Goal: Task Accomplishment & Management: Manage account settings

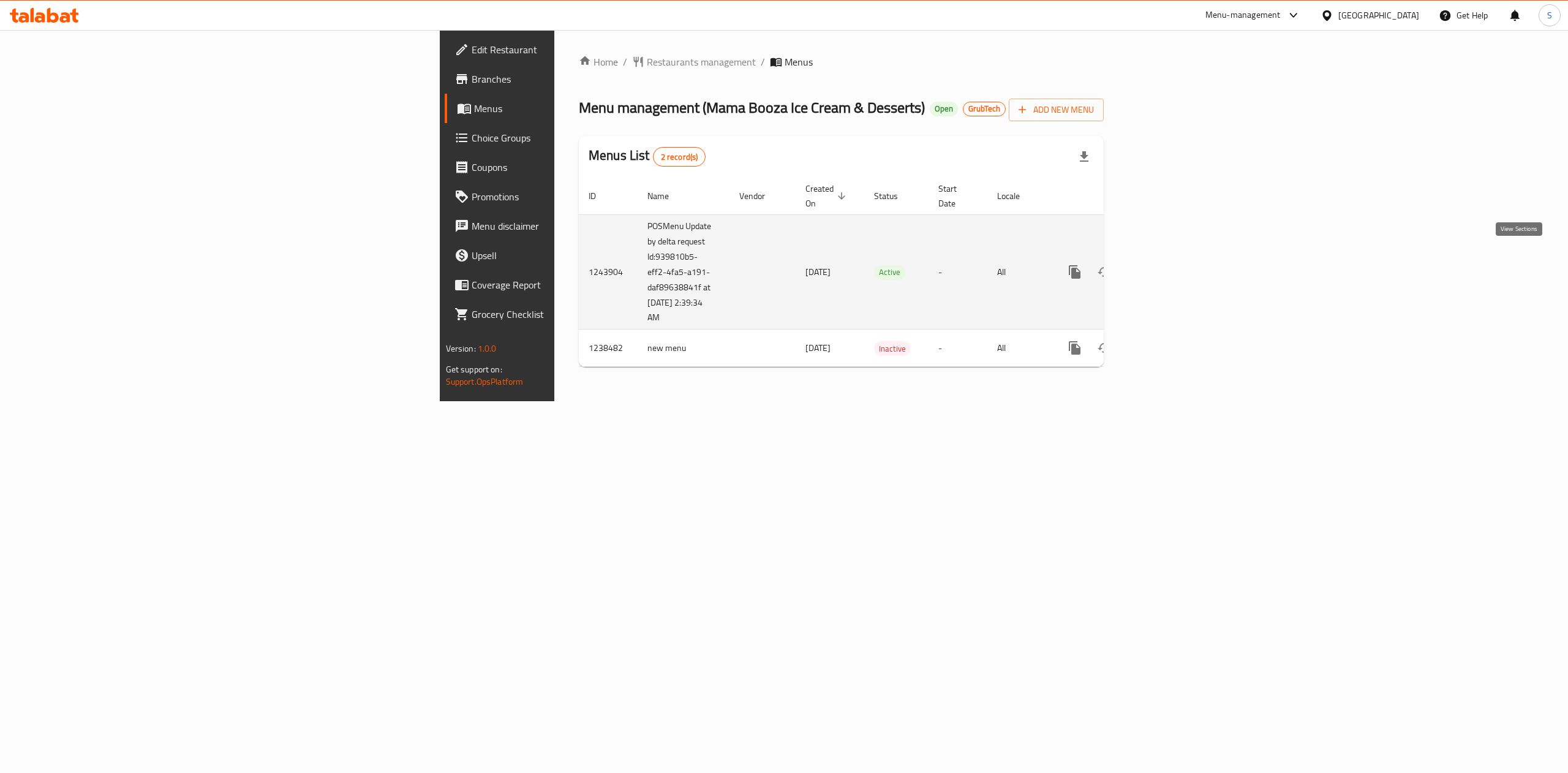
click at [1178, 258] on link "enhanced table" at bounding box center [1163, 272] width 29 height 29
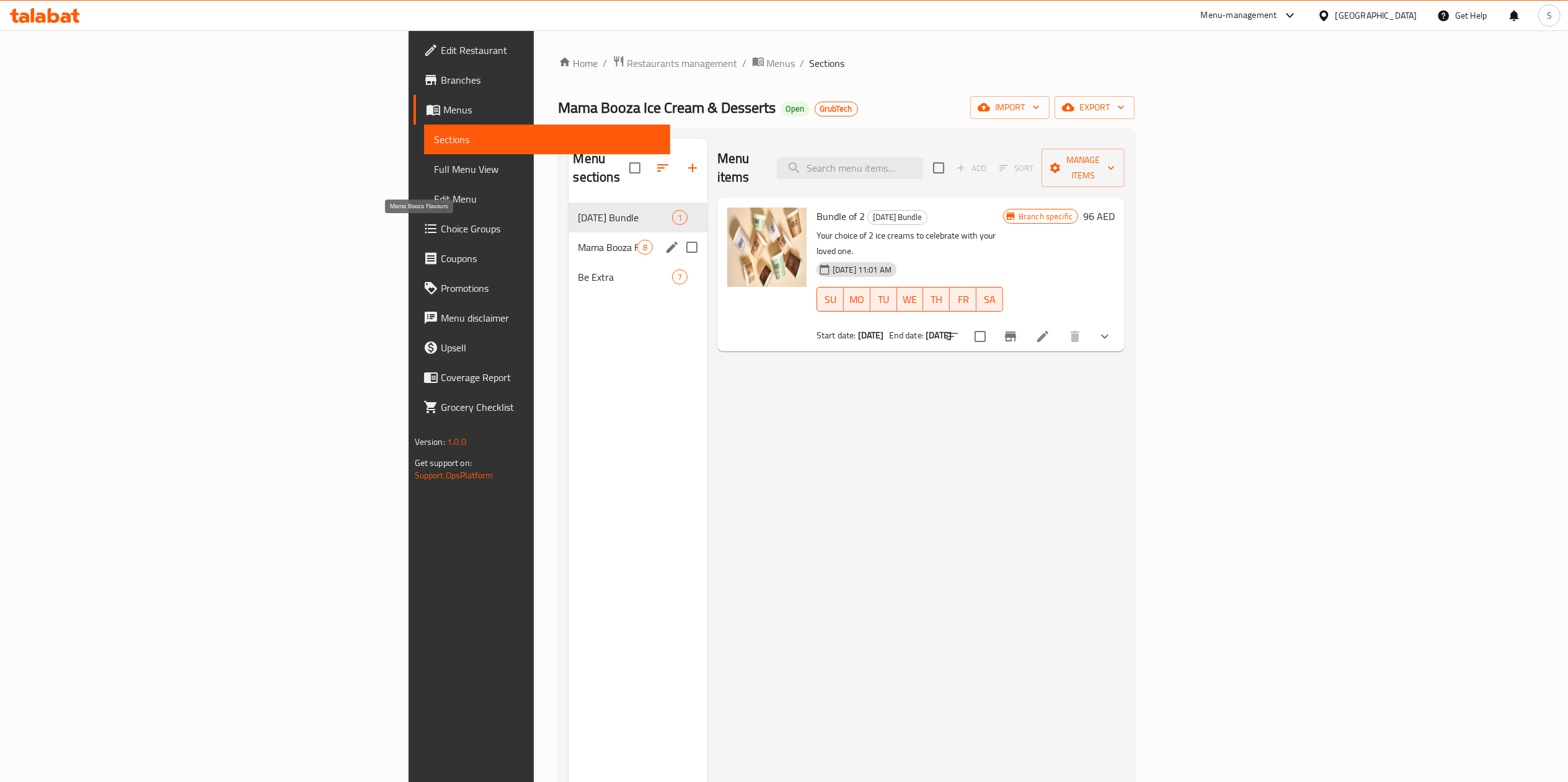
click at [578, 240] on span "Mama Booza Flavours" at bounding box center [607, 248] width 58 height 15
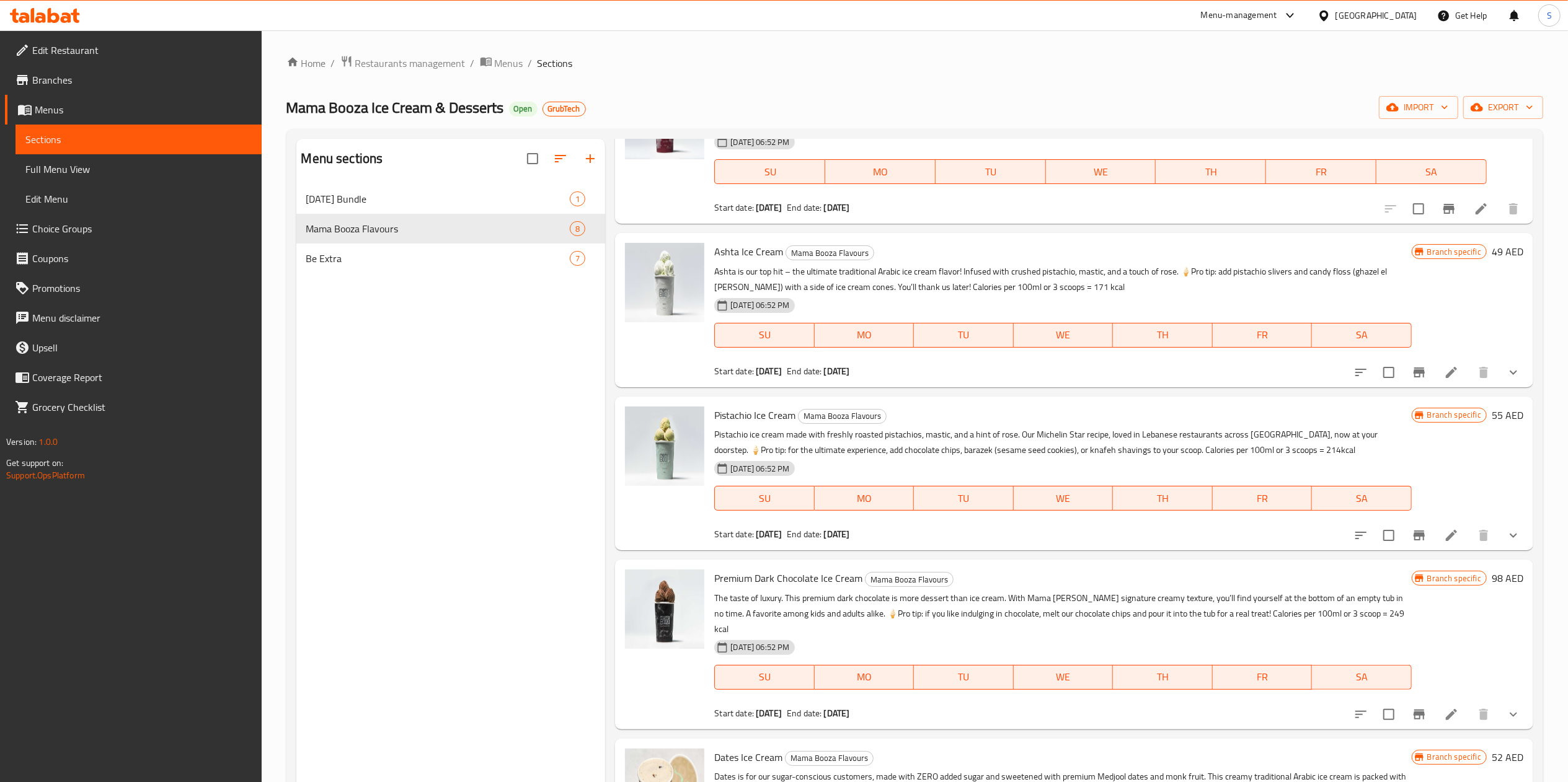
scroll to position [269, 0]
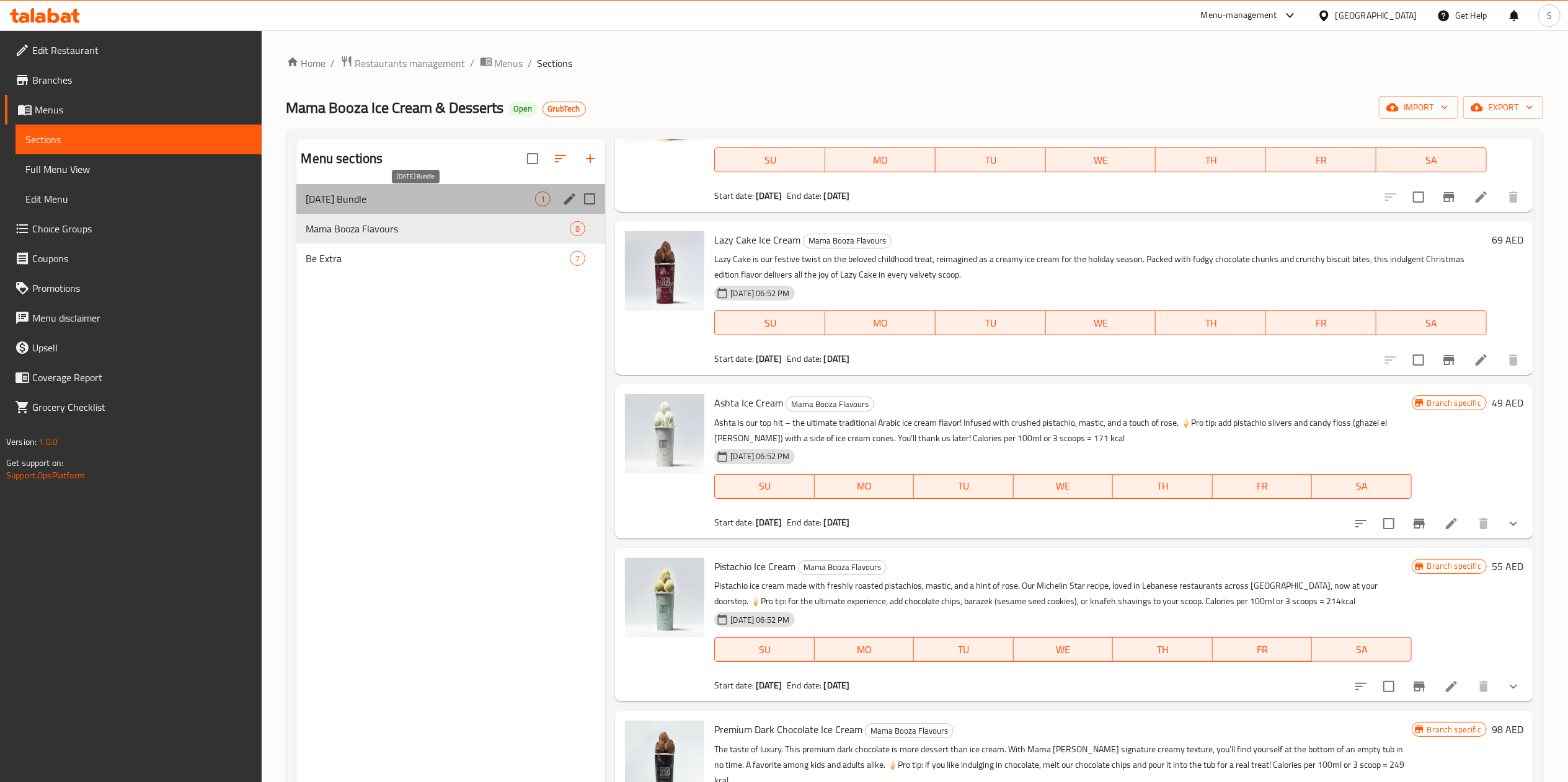
click at [328, 192] on span "[DATE] Bundle" at bounding box center [420, 199] width 229 height 15
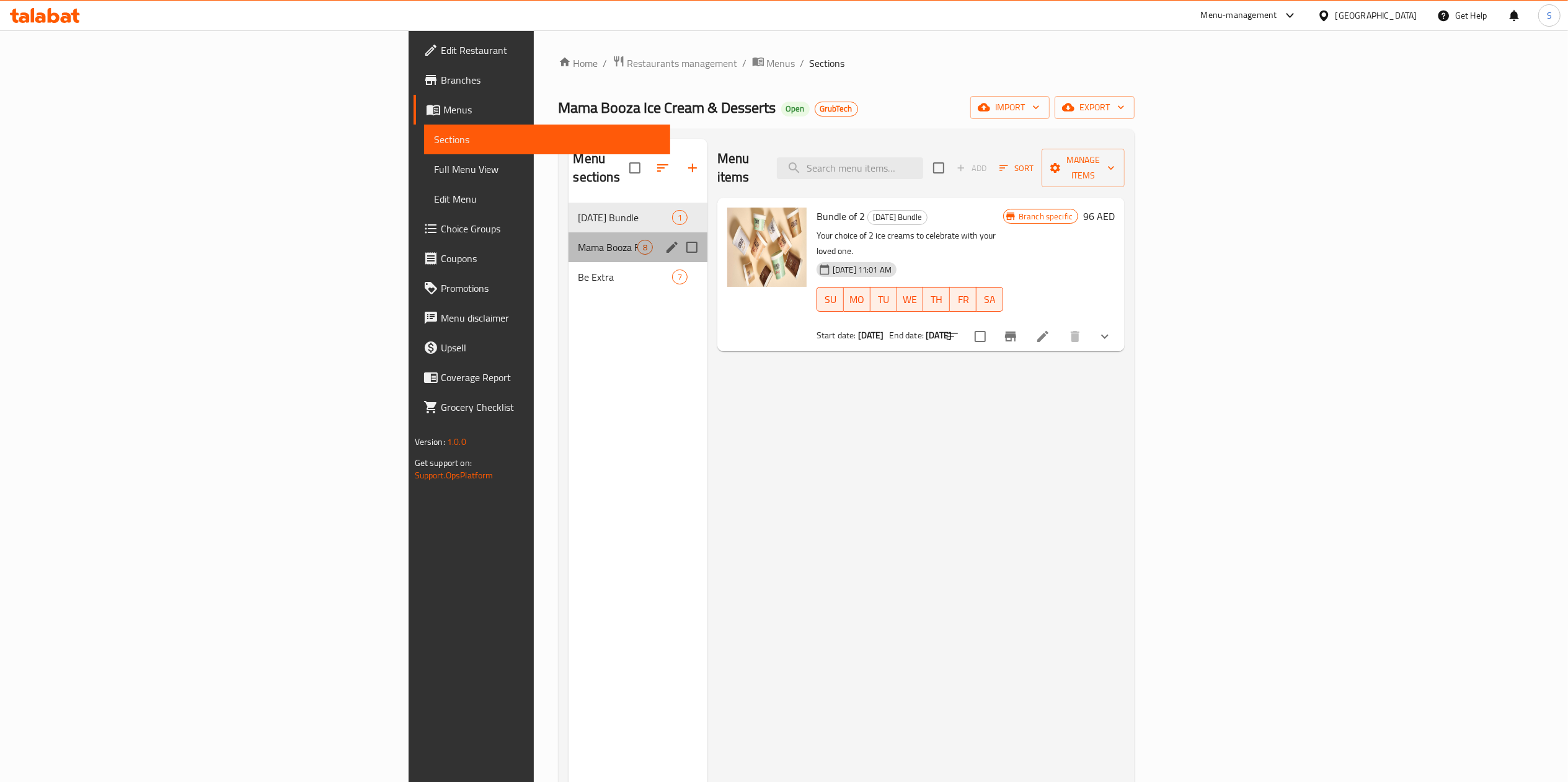
click at [569, 233] on div "Mama Booza Flavours 8" at bounding box center [638, 248] width 139 height 30
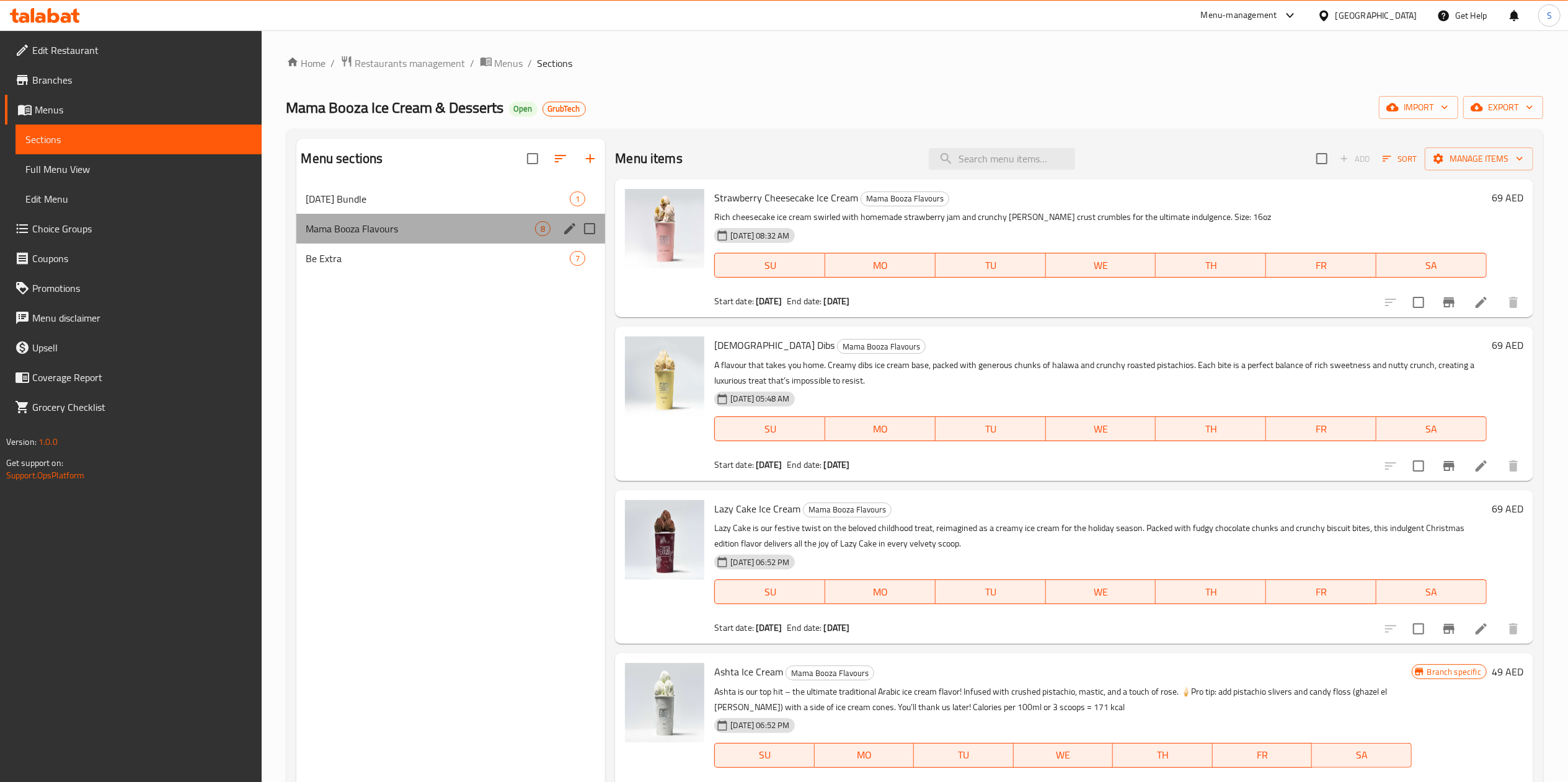
click at [410, 238] on div "Mama Booza Flavours 8" at bounding box center [450, 229] width 309 height 30
click at [395, 242] on div "Mama Booza Flavours 8" at bounding box center [450, 229] width 309 height 30
click at [385, 250] on div "Be Extra 7" at bounding box center [450, 259] width 309 height 30
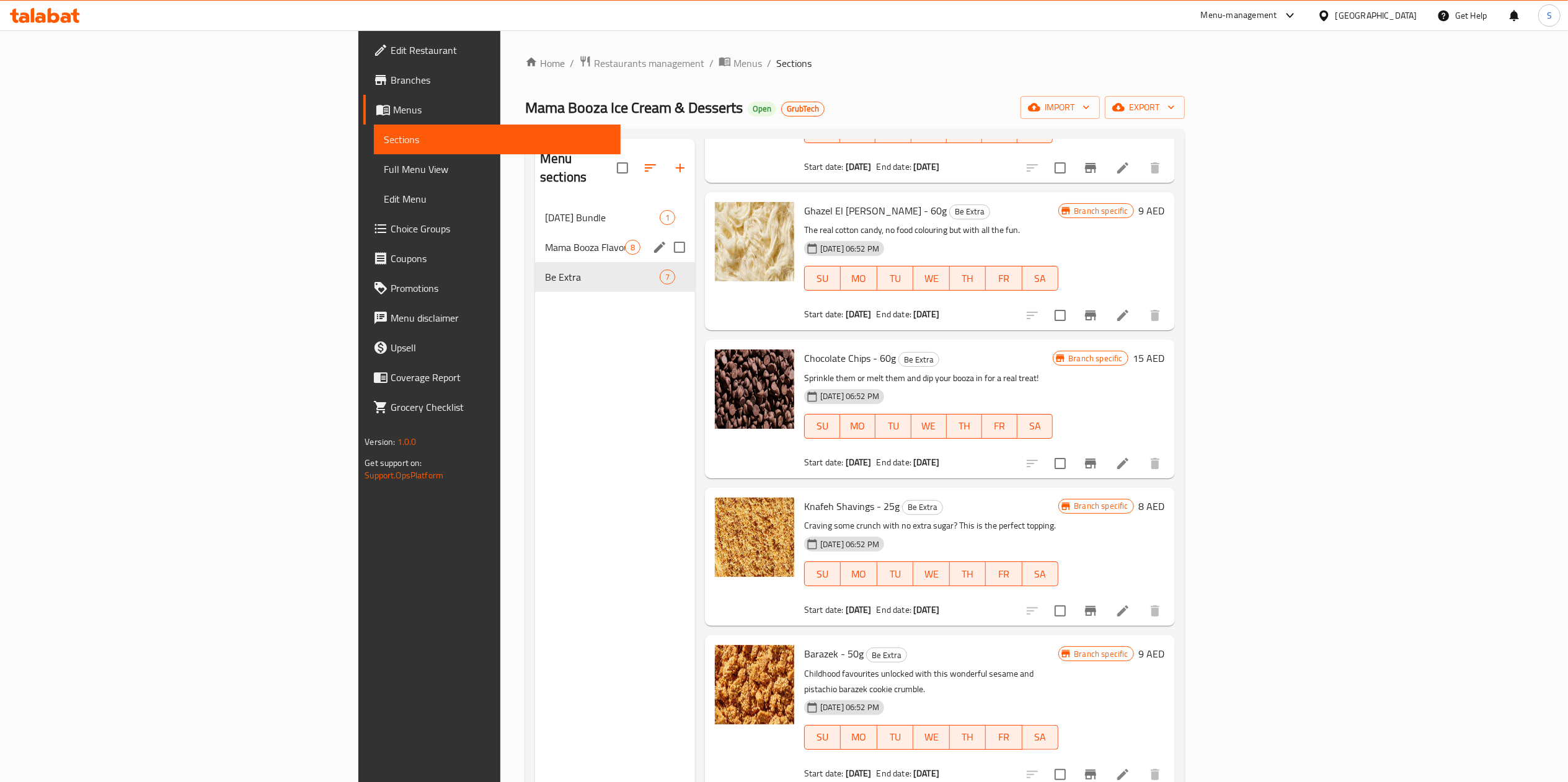
click at [545, 240] on span "Mama Booza Flavours" at bounding box center [585, 248] width 80 height 15
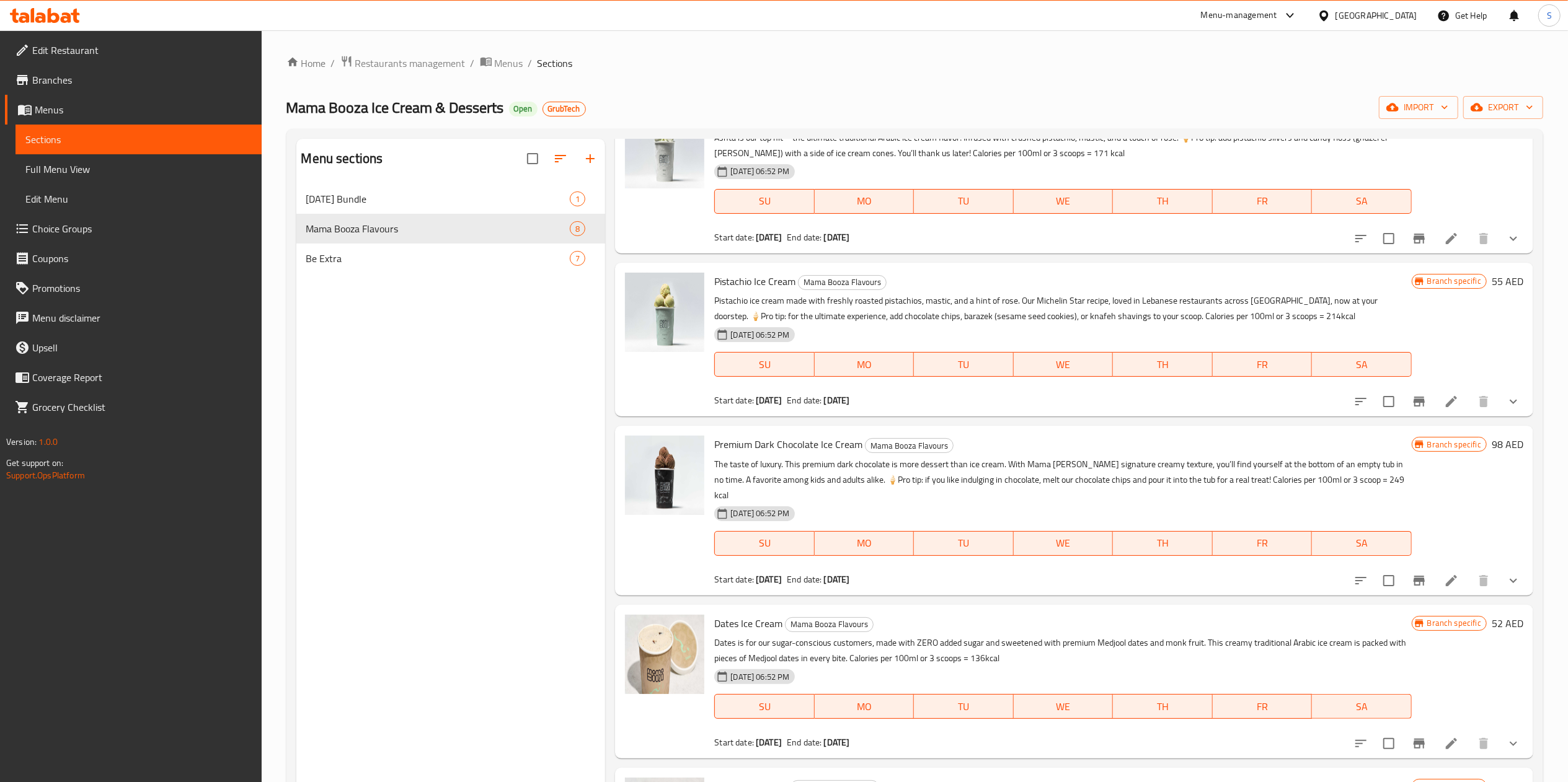
scroll to position [174, 0]
